Goal: Transaction & Acquisition: Purchase product/service

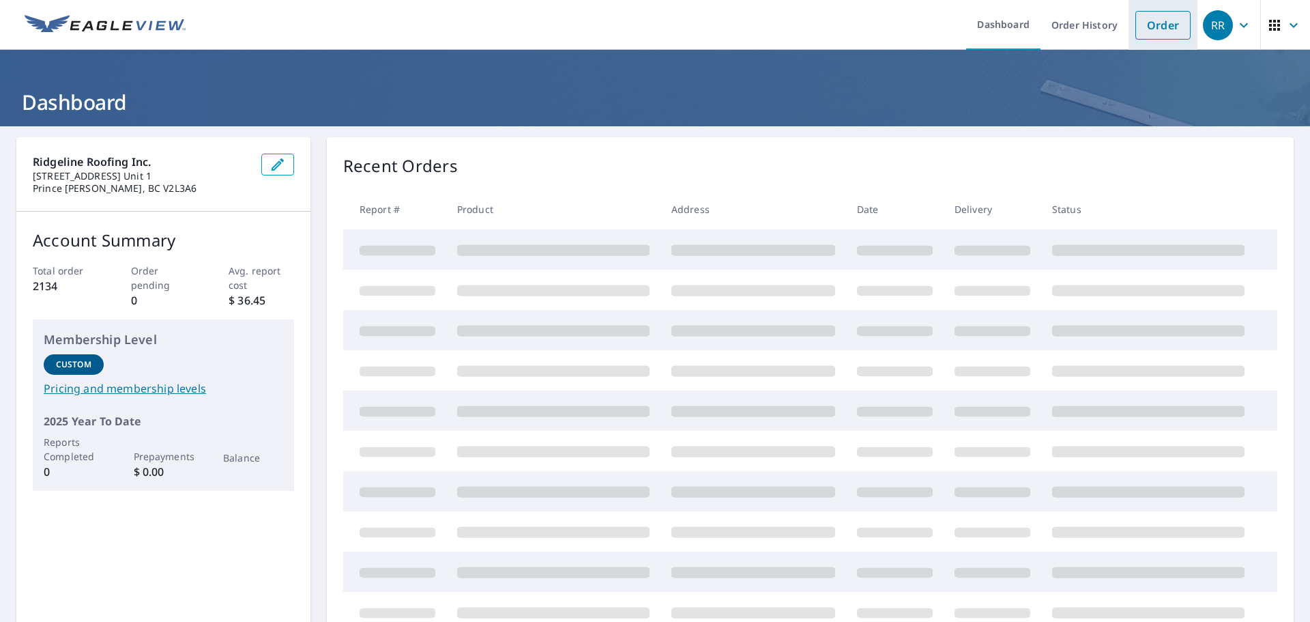
click at [1135, 11] on link "Order" at bounding box center [1162, 25] width 55 height 29
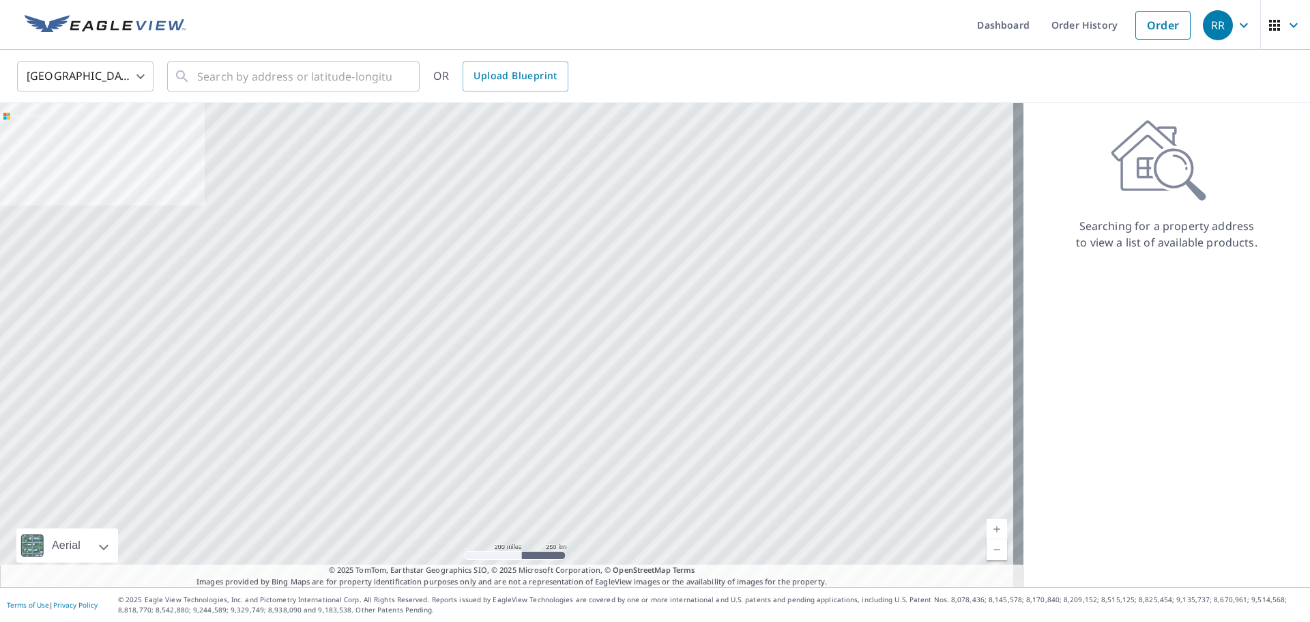
click at [75, 68] on body "RR RR Dashboard Order History Order RR United States US ​ ​ OR Upload Blueprint…" at bounding box center [655, 311] width 1310 height 622
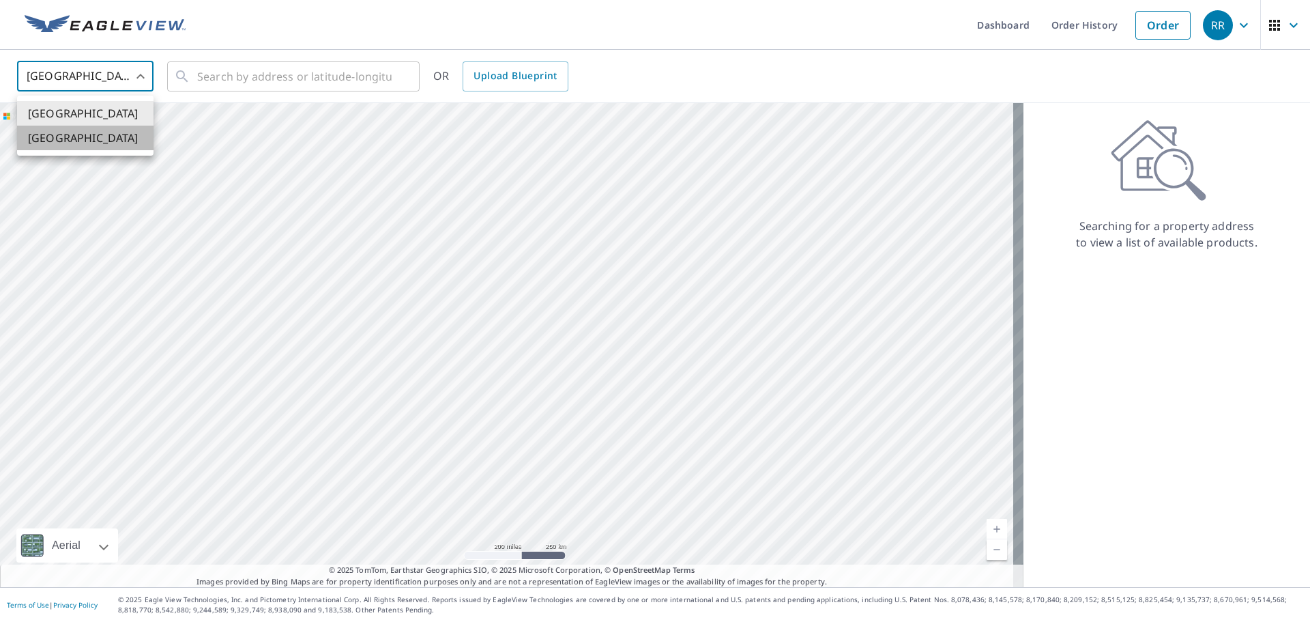
click at [85, 136] on li "[GEOGRAPHIC_DATA]" at bounding box center [85, 138] width 136 height 25
type input "CA"
click at [231, 68] on input "text" at bounding box center [294, 76] width 194 height 38
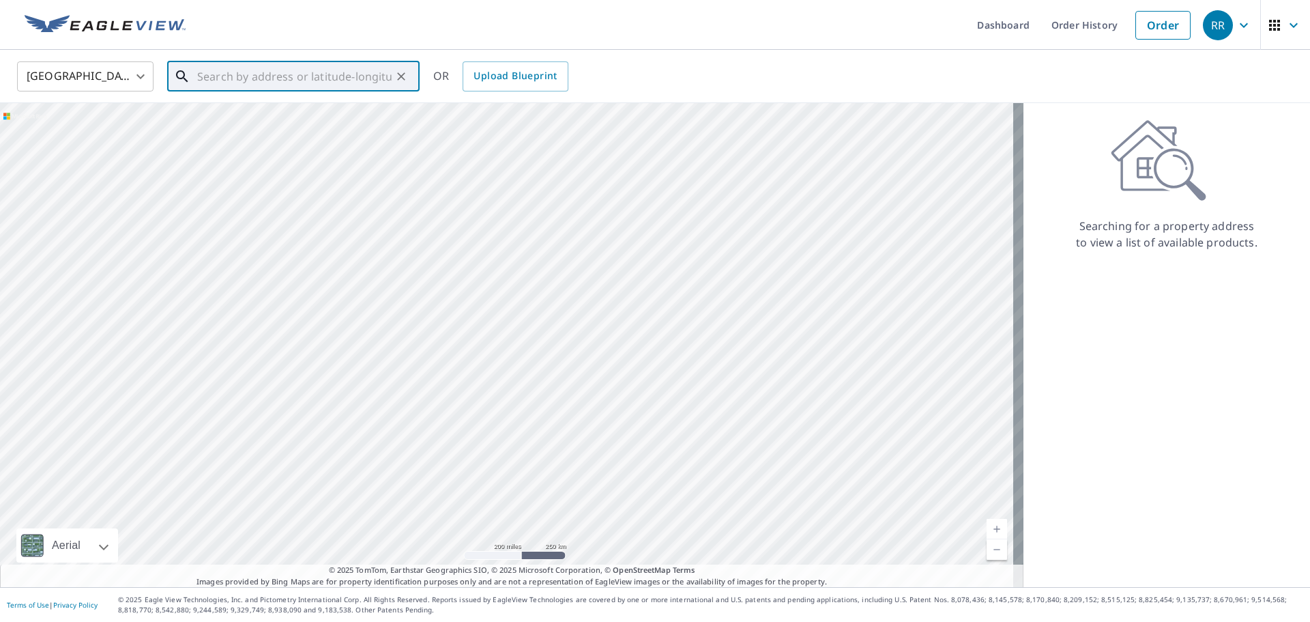
paste input "[STREET_ADDRESS][PERSON_NAME]"
click at [247, 119] on span "[STREET_ADDRESS]" at bounding box center [301, 116] width 214 height 16
type input "[STREET_ADDRESS]"
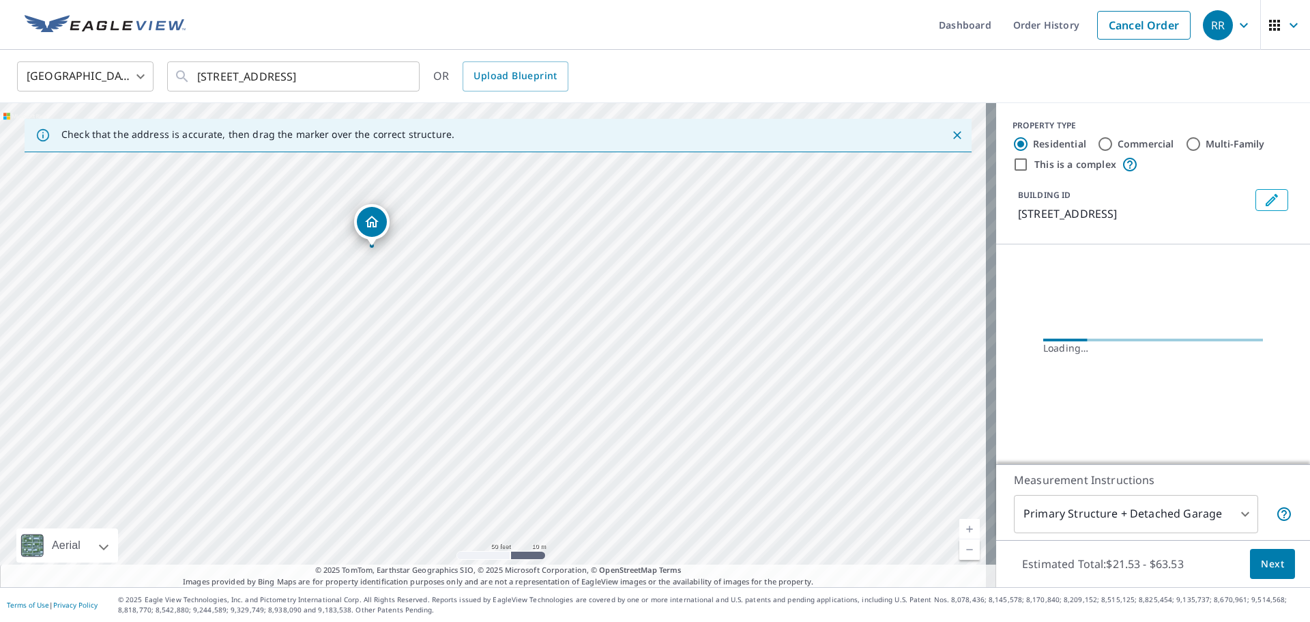
drag, startPoint x: 306, startPoint y: 330, endPoint x: 630, endPoint y: 381, distance: 328.2
click at [699, 403] on div "[STREET_ADDRESS]" at bounding box center [498, 345] width 996 height 484
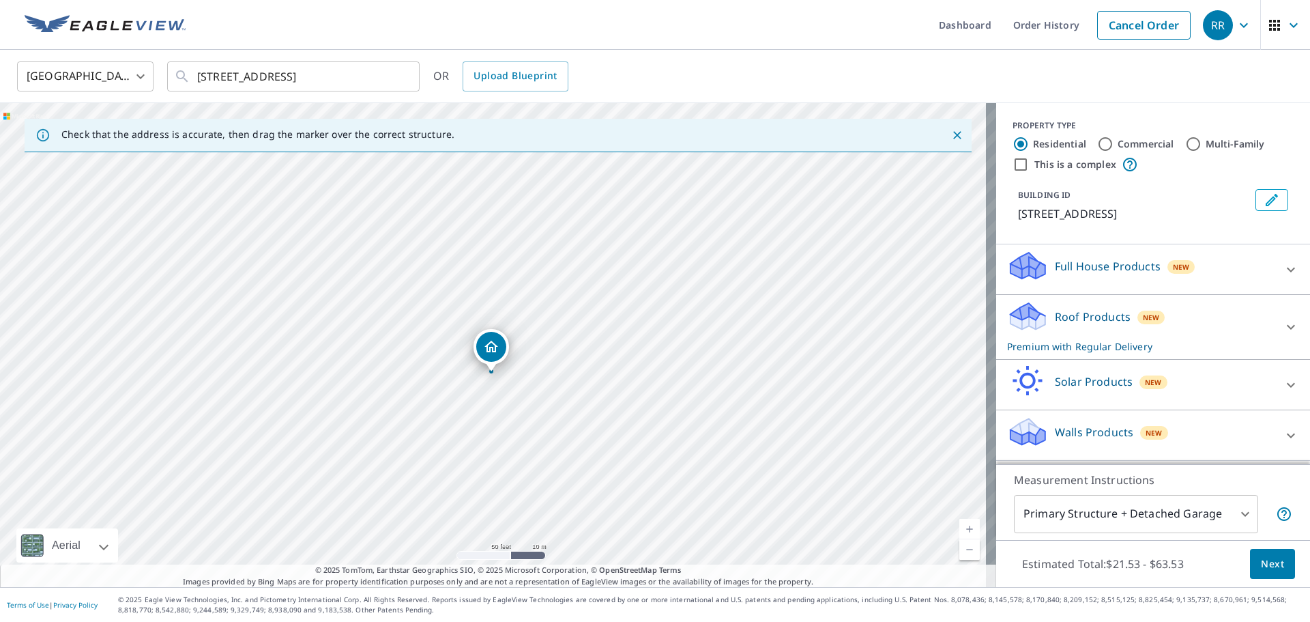
drag, startPoint x: 534, startPoint y: 349, endPoint x: 532, endPoint y: 380, distance: 30.8
click at [532, 380] on div "[STREET_ADDRESS]" at bounding box center [498, 345] width 996 height 484
drag, startPoint x: 493, startPoint y: 343, endPoint x: 513, endPoint y: 346, distance: 20.7
drag, startPoint x: 527, startPoint y: 344, endPoint x: 513, endPoint y: 422, distance: 79.6
click at [515, 427] on div "[STREET_ADDRESS]" at bounding box center [498, 345] width 996 height 484
